Goal: Contribute content

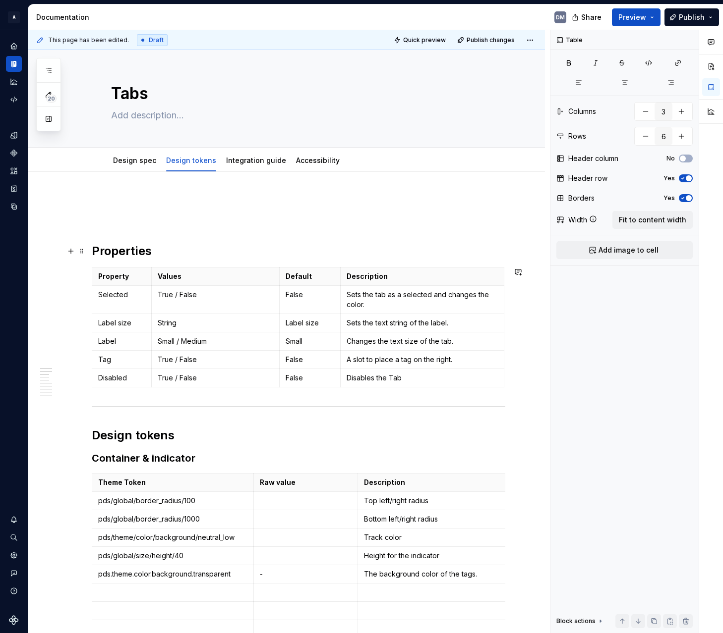
click at [400, 223] on p at bounding box center [298, 220] width 413 height 12
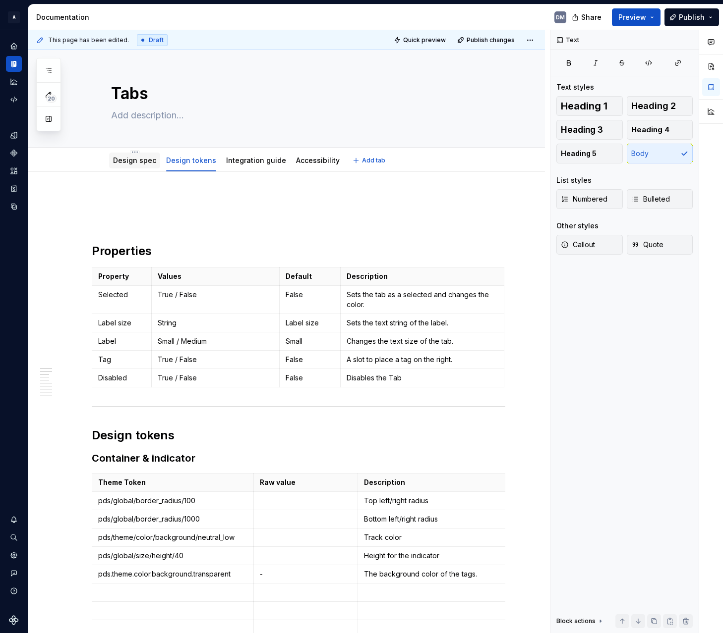
click at [147, 166] on div "Design spec" at bounding box center [134, 161] width 43 height 12
click at [147, 161] on link "Design spec" at bounding box center [134, 160] width 43 height 8
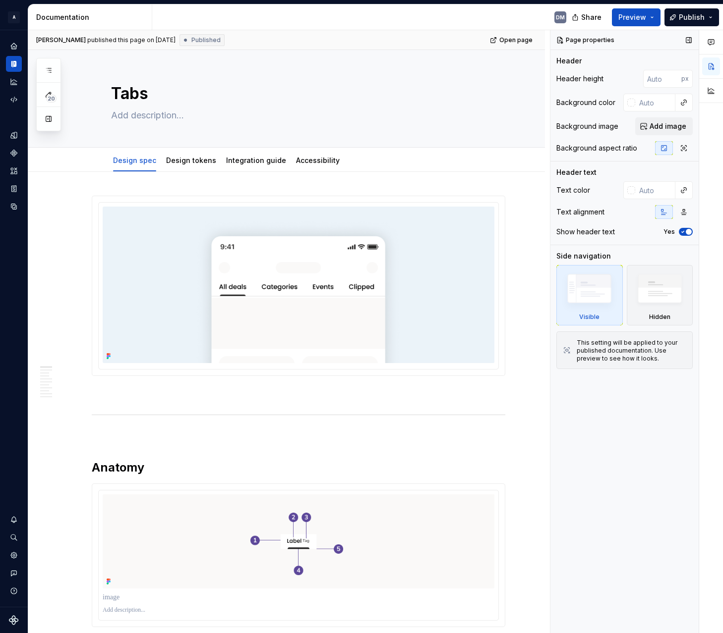
click at [588, 422] on div "Page properties Header Header height px Background color Background image Add i…" at bounding box center [624, 332] width 148 height 604
click at [526, 171] on div "Design spec Design tokens Integration guide Accessibility Add tab" at bounding box center [286, 160] width 516 height 24
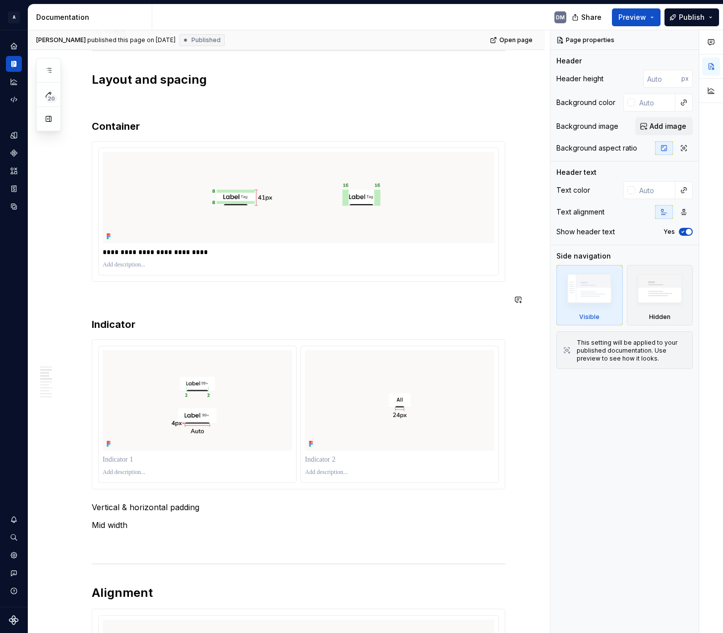
scroll to position [678, 0]
click at [308, 225] on img at bounding box center [299, 199] width 392 height 91
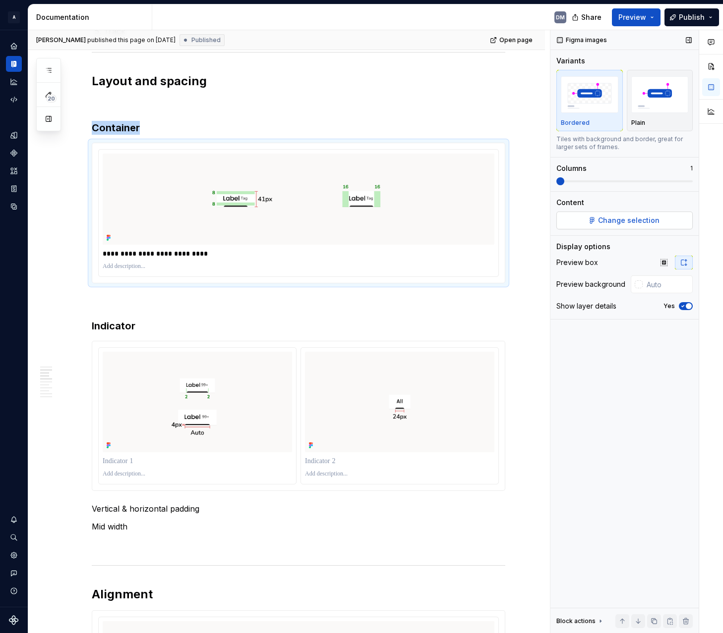
click at [632, 216] on span "Change selection" at bounding box center [628, 221] width 61 height 10
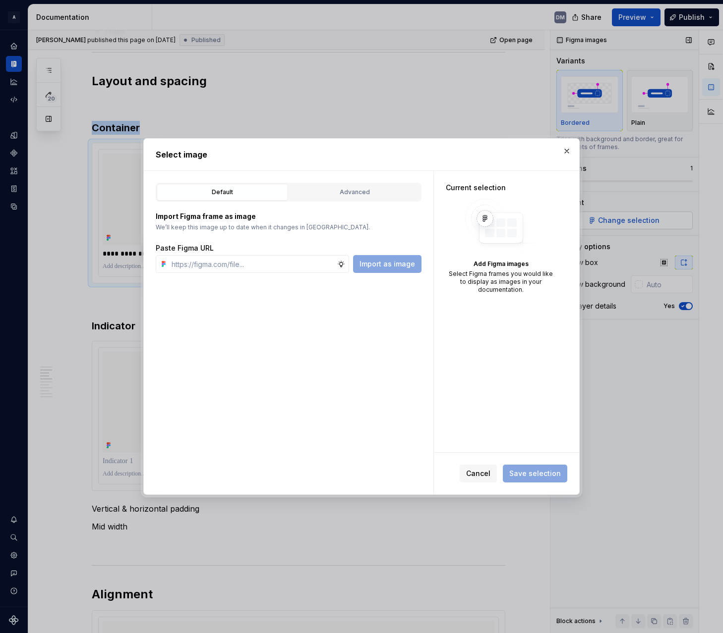
type textarea "*"
click at [281, 268] on input "text" at bounding box center [253, 264] width 170 height 18
type input "[URL][DOMAIN_NAME]"
click at [386, 262] on span "Import as image" at bounding box center [387, 264] width 56 height 10
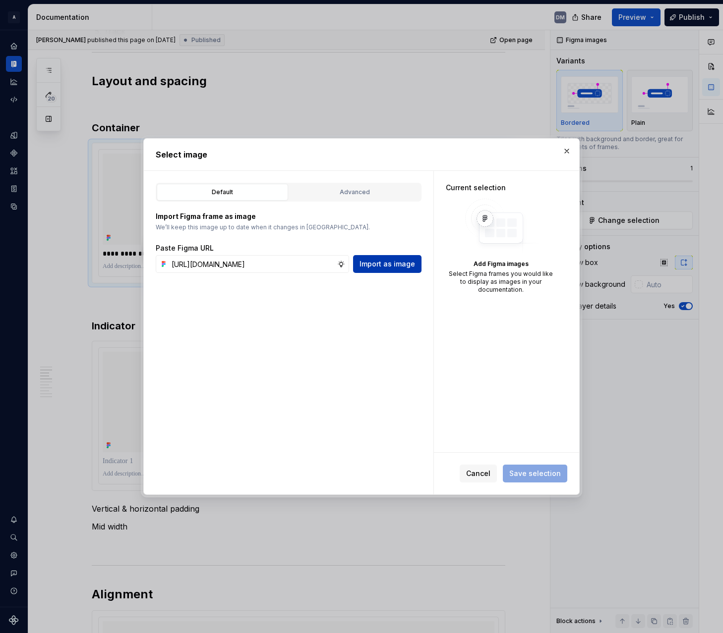
scroll to position [0, 0]
type textarea "*"
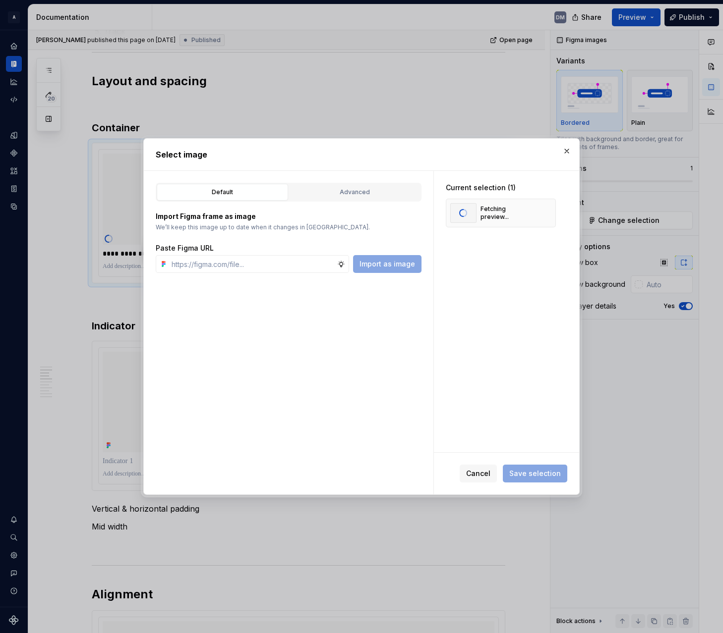
click at [409, 357] on div "Default Advanced Import Figma frame as image We’ll keep this image up to date w…" at bounding box center [288, 333] width 289 height 324
click at [533, 473] on span "Save selection" at bounding box center [535, 474] width 52 height 10
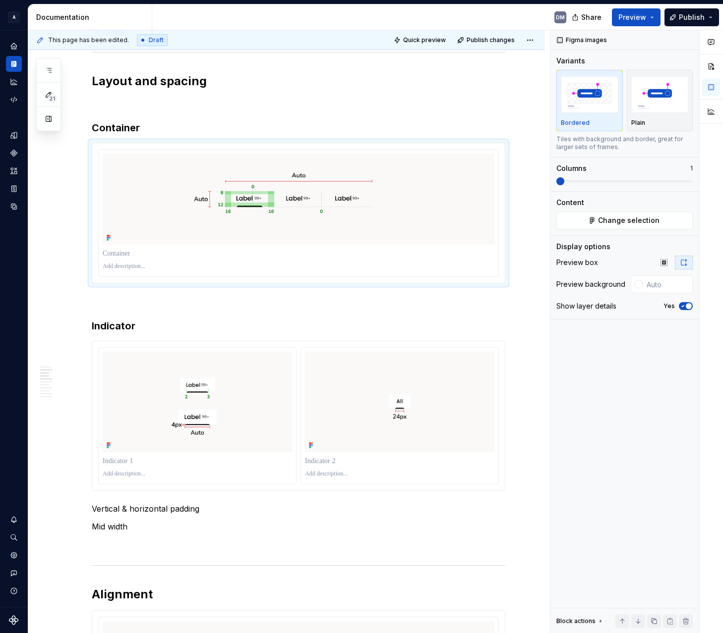
type textarea "*"
